Goal: Task Accomplishment & Management: Manage account settings

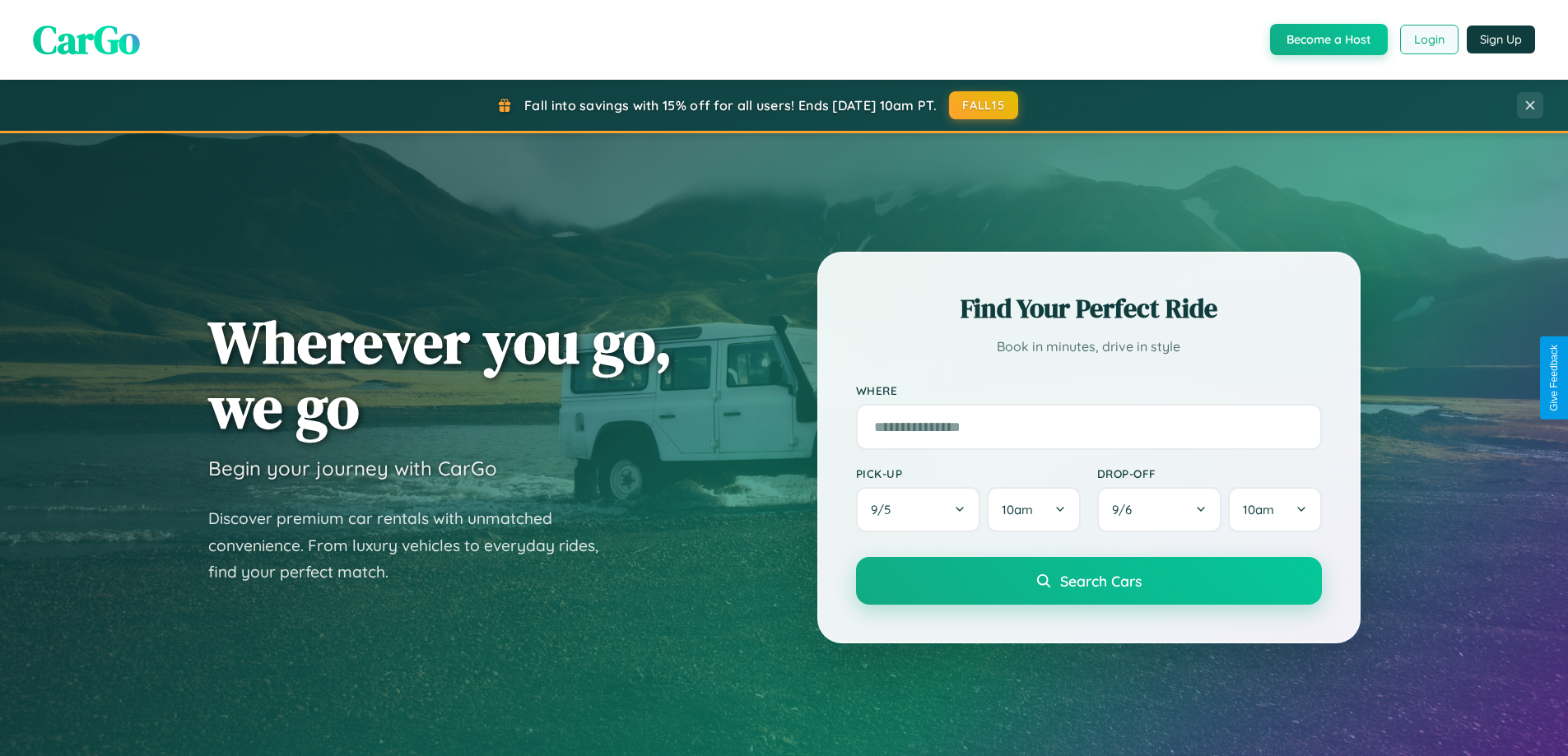
click at [1429, 40] on button "Login" at bounding box center [1430, 40] width 58 height 30
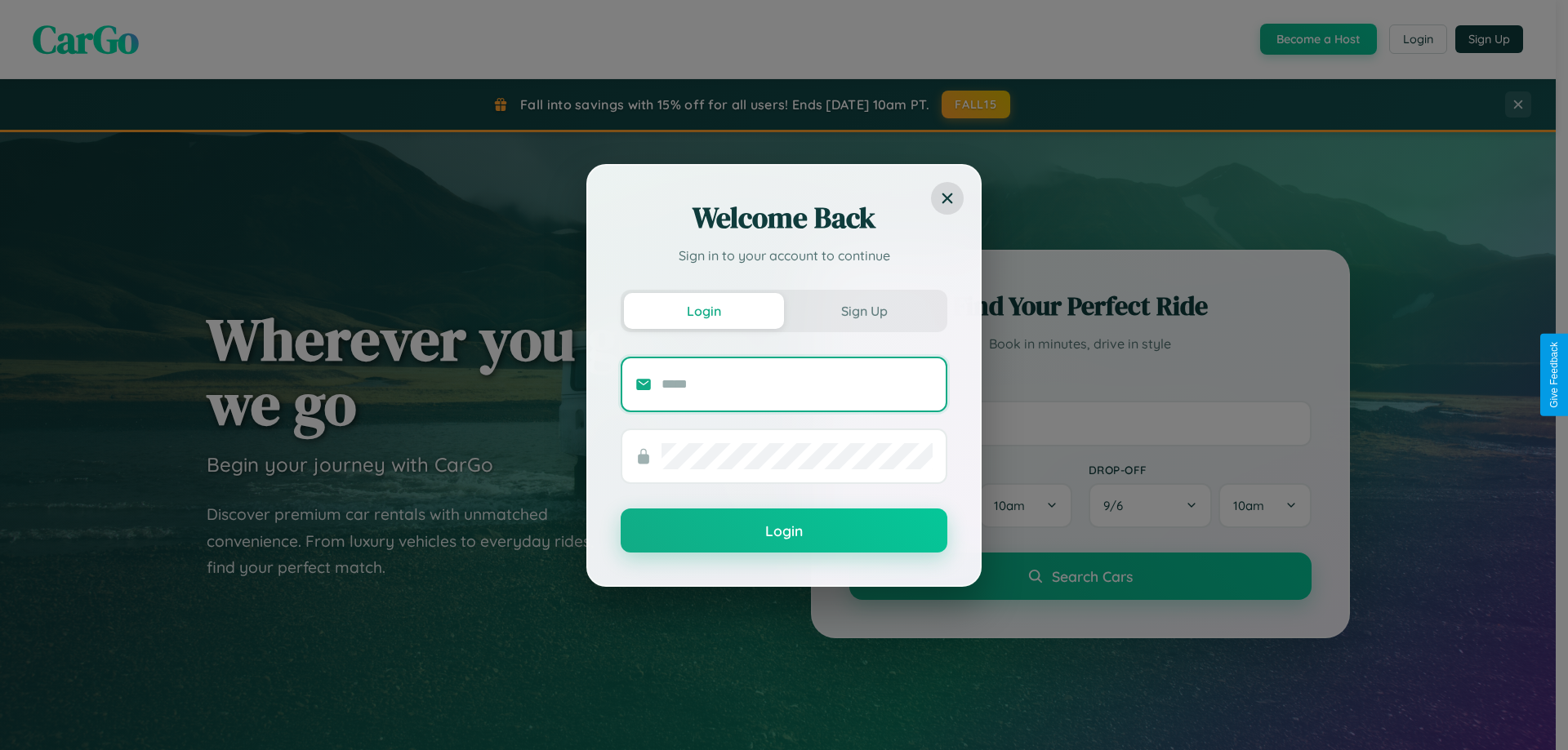
click at [797, 384] on input "text" at bounding box center [796, 384] width 272 height 26
type input "**********"
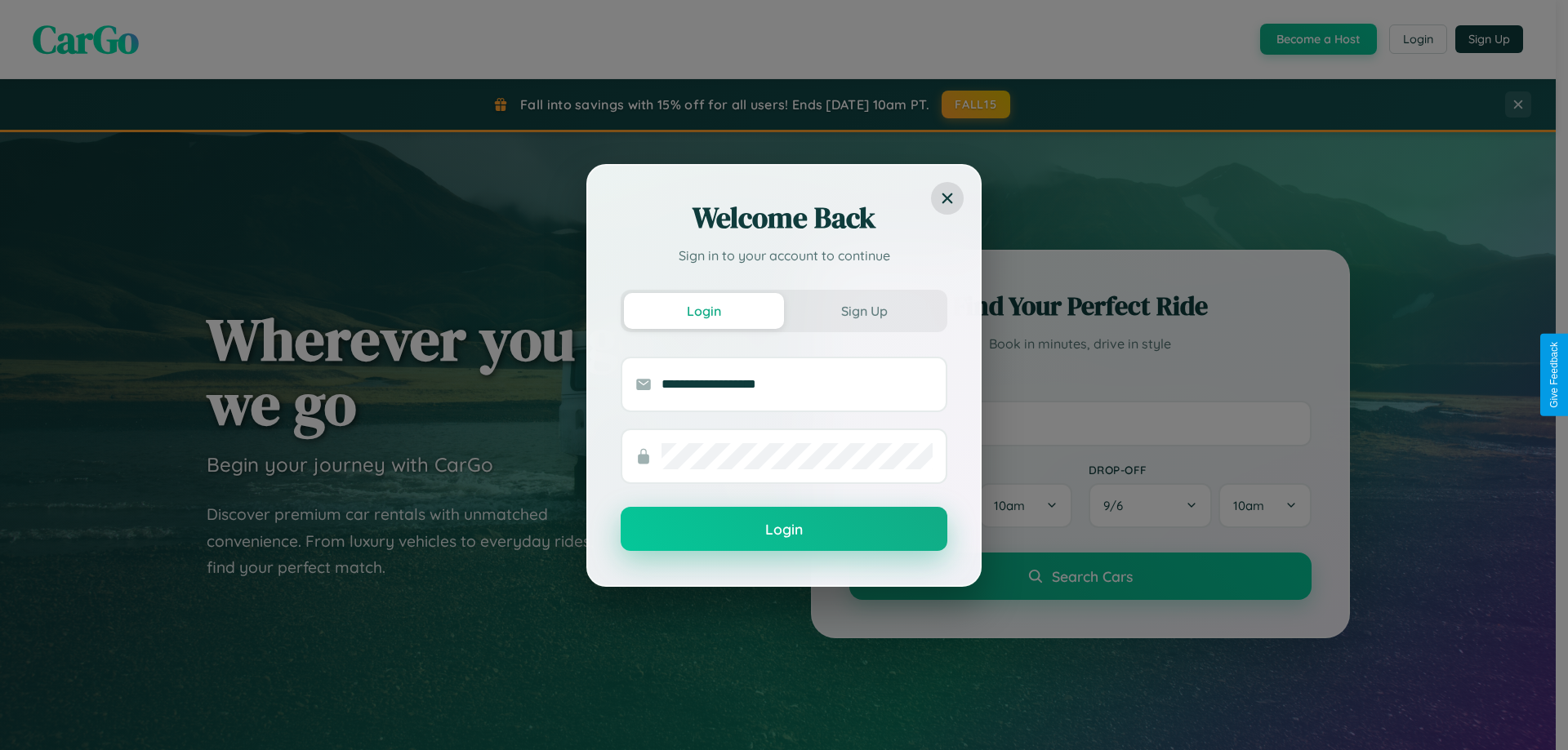
click at [784, 529] on button "Login" at bounding box center [784, 529] width 326 height 44
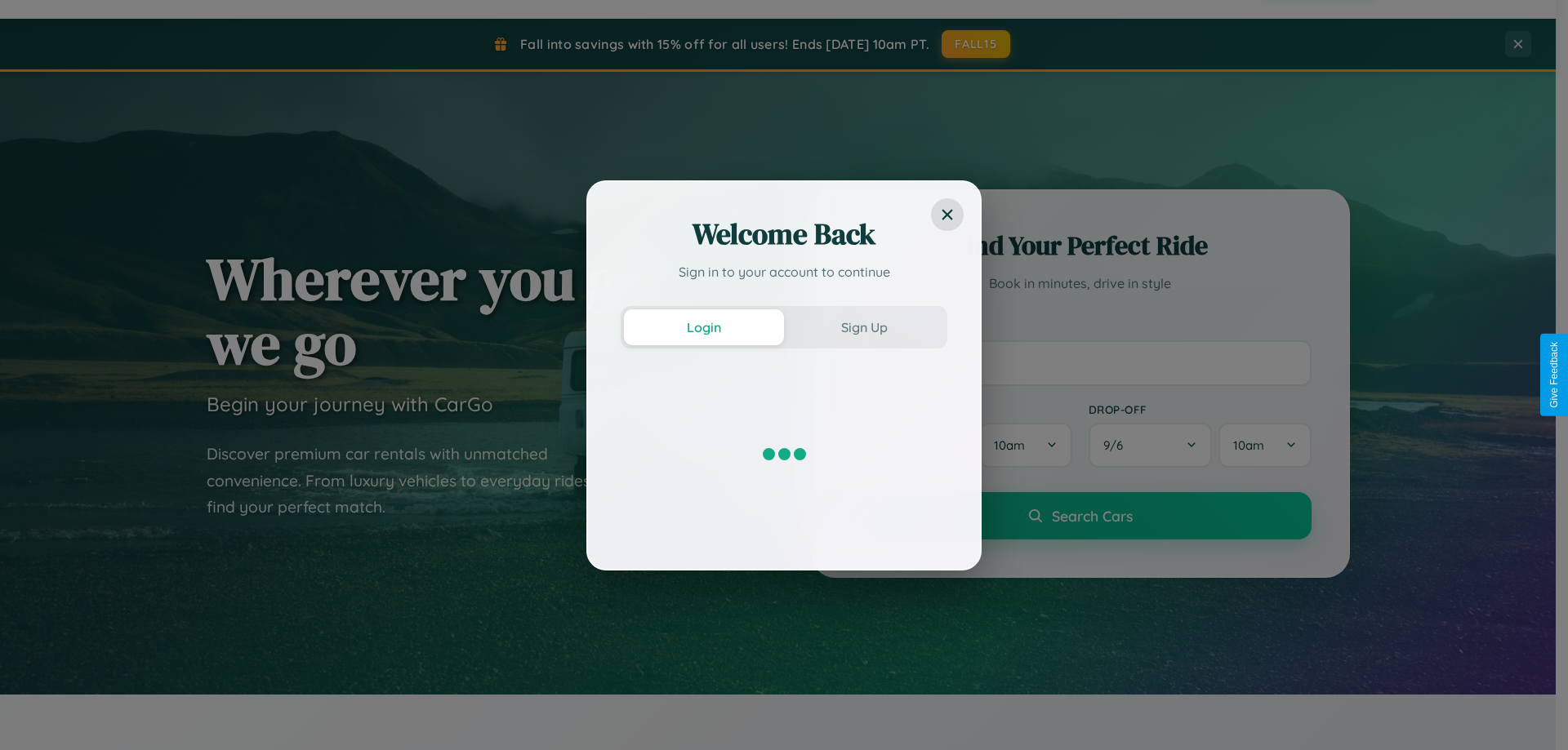
scroll to position [704, 0]
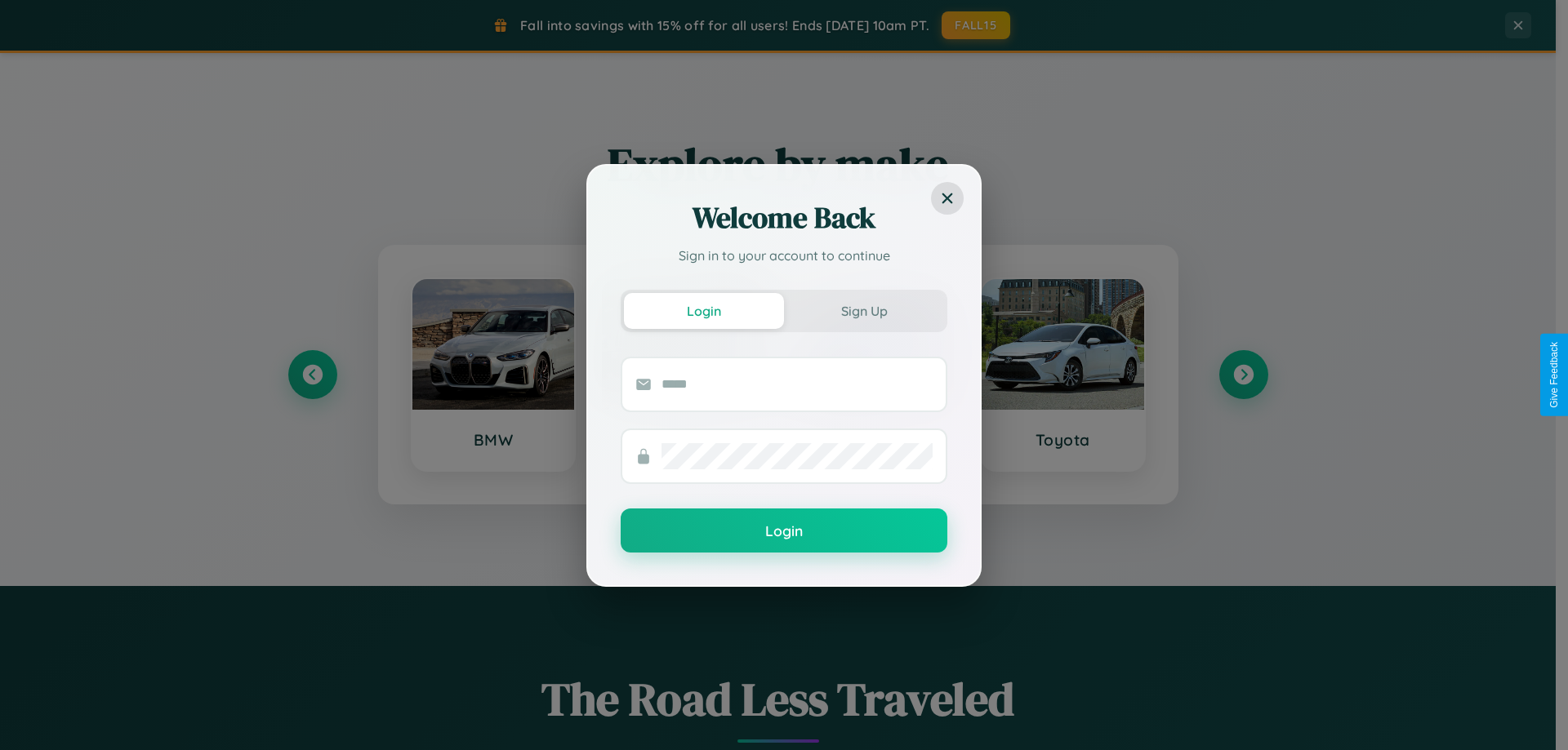
click at [1243, 375] on div "Welcome Back Sign in to your account to continue Login Sign Up Login" at bounding box center [784, 375] width 1568 height 750
click at [977, 25] on div "Welcome Back Sign in to your account to continue Login Sign Up Login" at bounding box center [784, 375] width 1568 height 750
